Goal: Find contact information: Find contact information

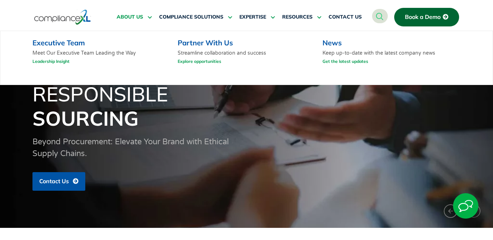
click at [133, 18] on span "ABOUT US" at bounding box center [130, 17] width 26 height 6
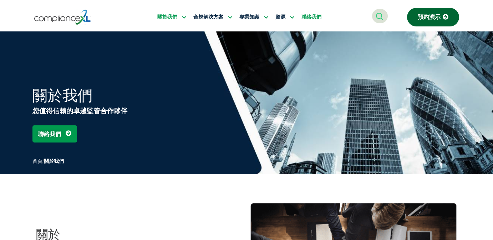
click at [320, 15] on font "聯絡我們" at bounding box center [311, 17] width 20 height 6
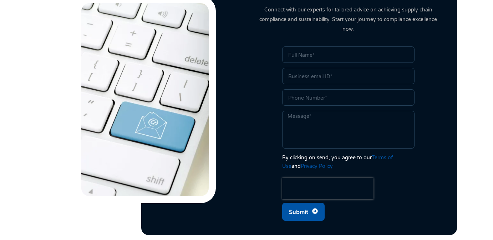
scroll to position [606, 0]
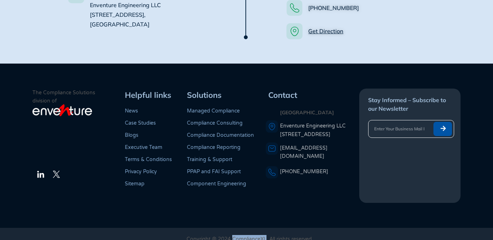
drag, startPoint x: 265, startPoint y: 230, endPoint x: 231, endPoint y: 231, distance: 33.9
click at [231, 235] on p "Copyright @ 2024 ComplianceXL. All rights reserved" at bounding box center [249, 239] width 394 height 8
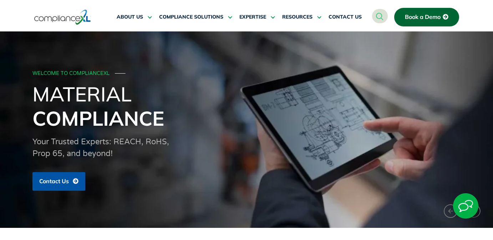
click at [68, 76] on div "WELCOME TO COMPLIANCEXL ───" at bounding box center [245, 74] width 426 height 6
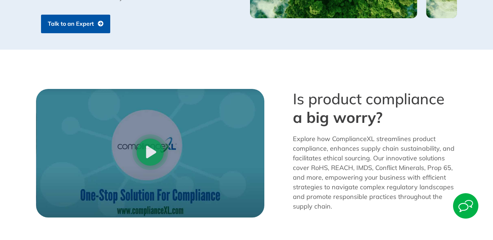
scroll to position [570, 0]
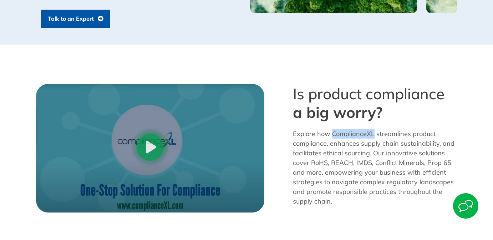
drag, startPoint x: 332, startPoint y: 134, endPoint x: 373, endPoint y: 134, distance: 41.0
click at [373, 134] on p "Explore how ComplianceXL streamlines product compliance, enhances supply chain …" at bounding box center [375, 167] width 164 height 77
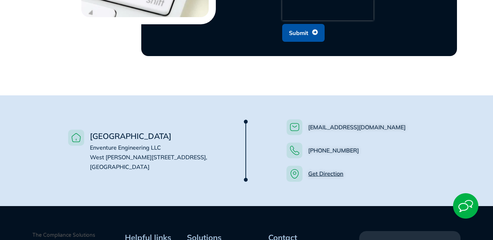
scroll to position [463, 0]
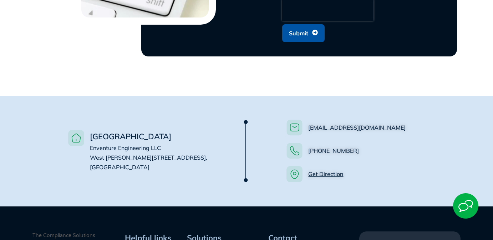
click at [336, 170] on link "Get Direction" at bounding box center [325, 173] width 35 height 7
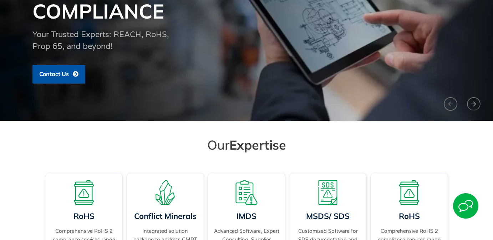
click at [173, 138] on h2 "Our Expertise" at bounding box center [246, 145] width 399 height 16
